Goal: Find specific page/section

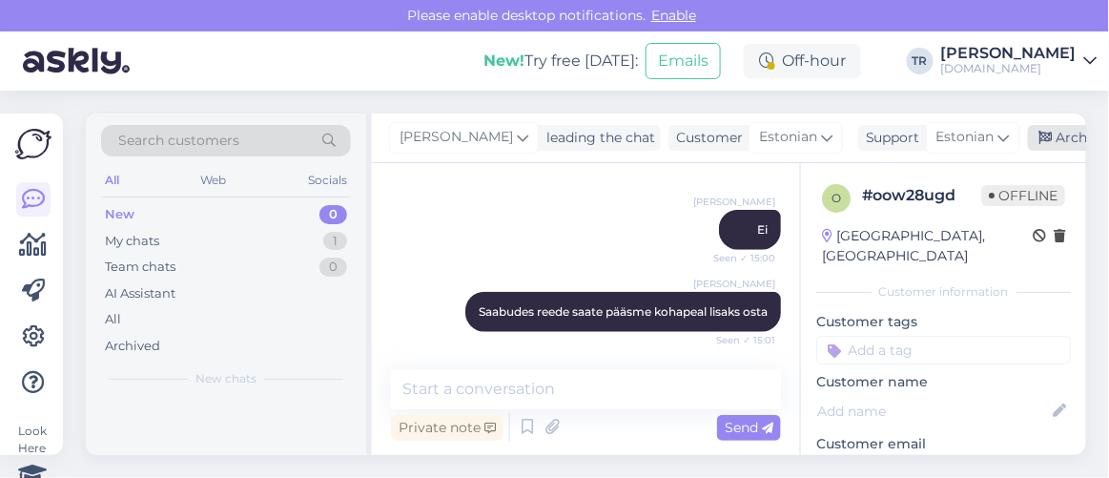
click at [1044, 136] on icon at bounding box center [1045, 138] width 13 height 13
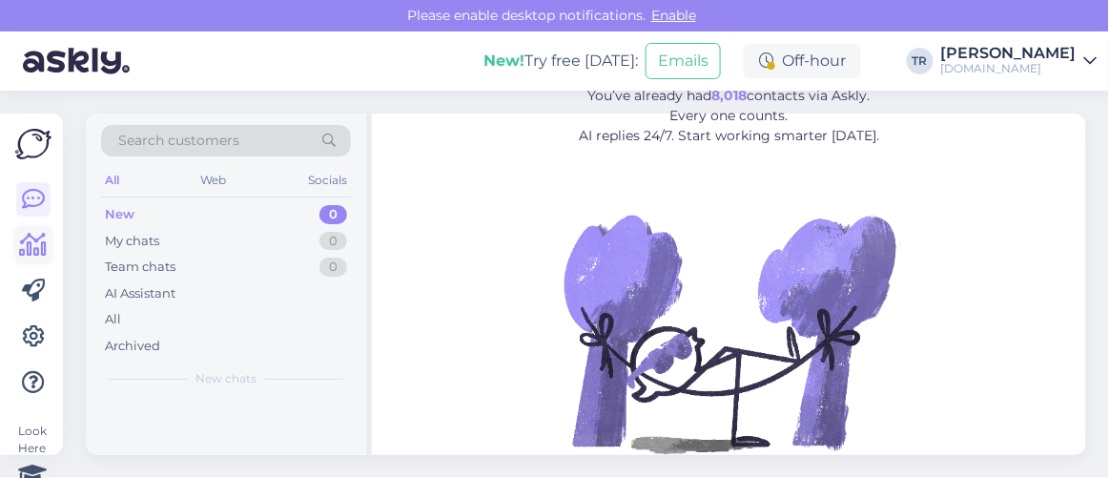
drag, startPoint x: 0, startPoint y: 0, endPoint x: 37, endPoint y: 244, distance: 246.9
click at [37, 244] on icon at bounding box center [34, 245] width 28 height 23
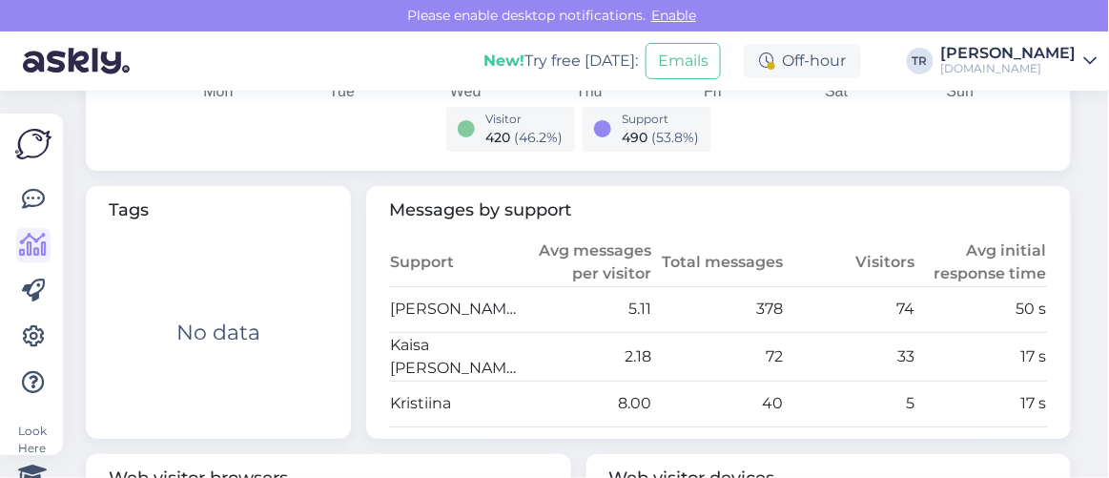
scroll to position [953, 0]
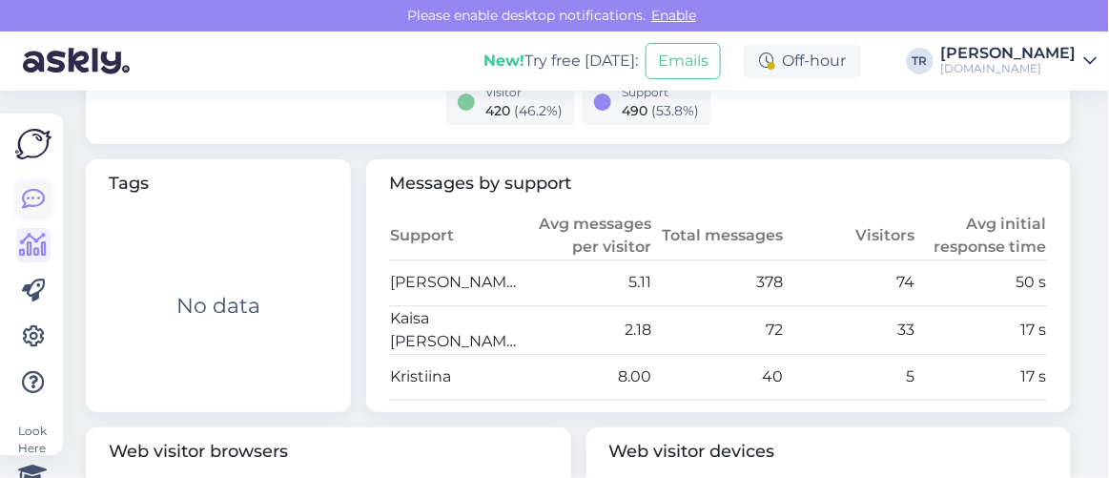
click at [24, 197] on icon at bounding box center [33, 199] width 23 height 23
